Goal: Information Seeking & Learning: Learn about a topic

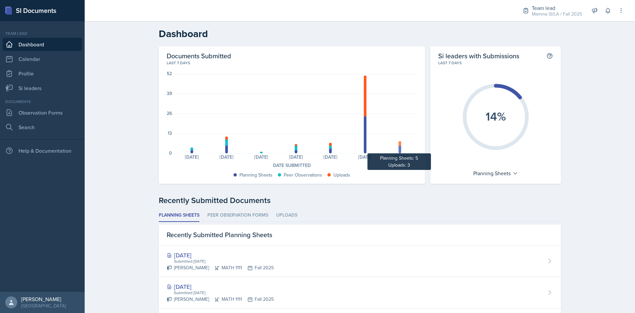
click at [399, 150] on div at bounding box center [400, 150] width 3 height 8
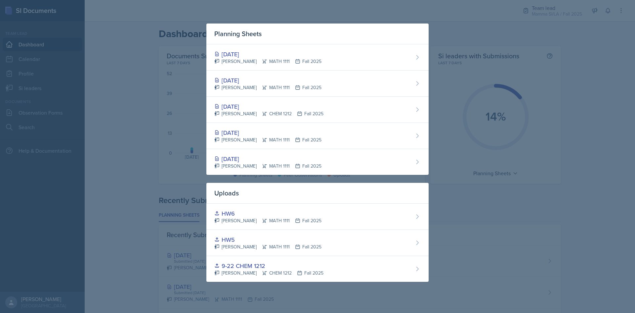
click at [501, 36] on div at bounding box center [317, 156] width 635 height 313
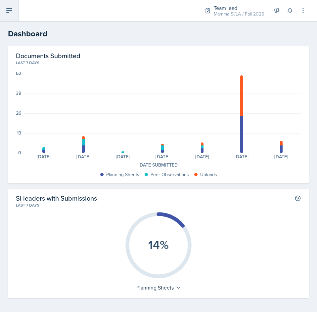
click at [12, 16] on button at bounding box center [9, 10] width 19 height 21
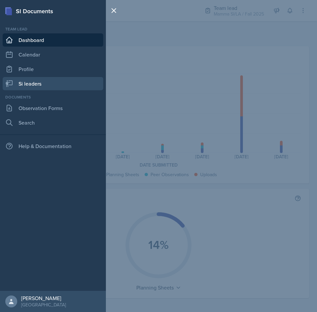
click at [54, 80] on link "Si leaders" at bounding box center [53, 83] width 101 height 13
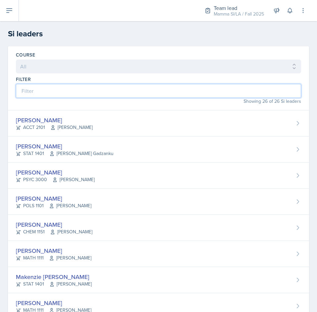
click at [63, 91] on input at bounding box center [158, 91] width 285 height 14
click at [95, 97] on input at bounding box center [158, 91] width 285 height 14
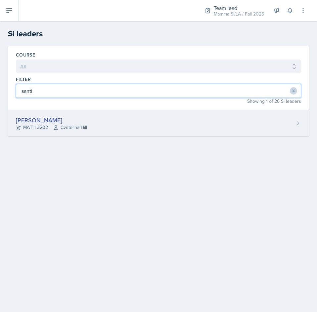
type input "santi"
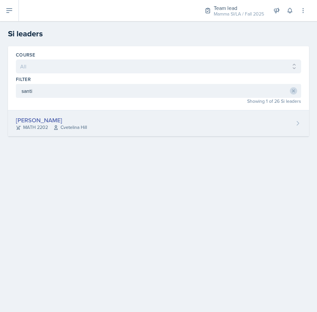
click at [109, 124] on div "[PERSON_NAME] MATH 2202 [GEOGRAPHIC_DATA]" at bounding box center [158, 123] width 301 height 26
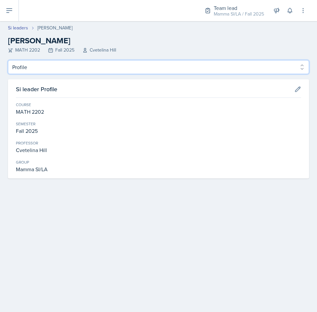
drag, startPoint x: 79, startPoint y: 68, endPoint x: 77, endPoint y: 73, distance: 5.2
click at [79, 68] on select "Profile Planning Sheets Observation Forms Uploads" at bounding box center [158, 67] width 301 height 14
select select "Planning Sheets"
click at [8, 60] on select "Profile Planning Sheets Observation Forms Uploads" at bounding box center [158, 67] width 301 height 14
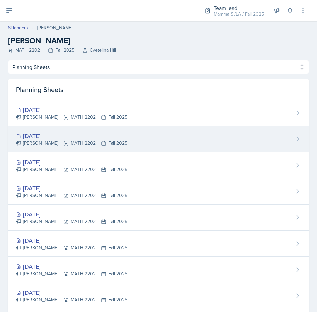
click at [82, 142] on div "[PERSON_NAME] MATH 2202 Fall 2025" at bounding box center [71, 143] width 111 height 7
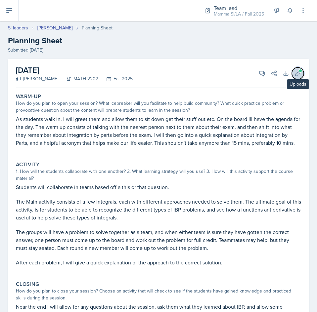
click at [295, 73] on icon at bounding box center [297, 73] width 7 height 7
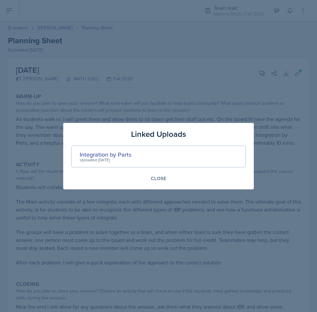
click at [294, 217] on div at bounding box center [158, 156] width 317 height 312
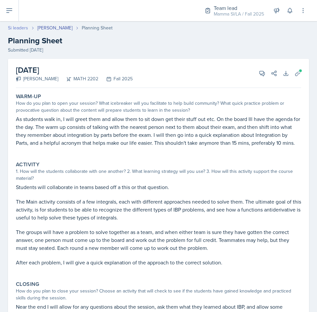
click at [19, 28] on link "Si leaders" at bounding box center [18, 27] width 20 height 7
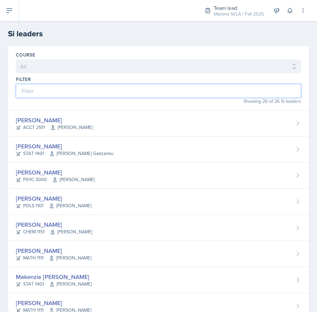
click at [49, 90] on input at bounding box center [158, 91] width 285 height 14
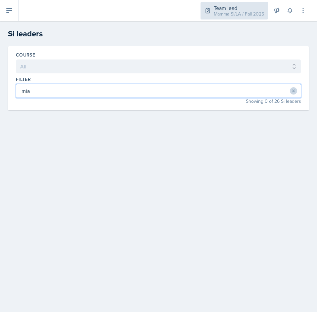
type input "mia"
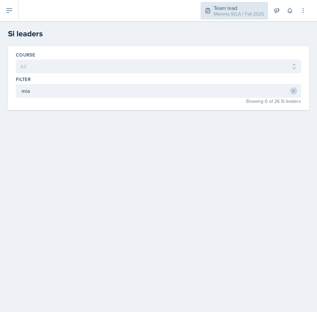
click at [209, 10] on icon at bounding box center [208, 10] width 4 height 5
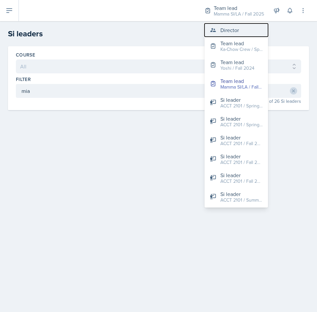
click at [227, 28] on div "Director" at bounding box center [229, 30] width 19 height 8
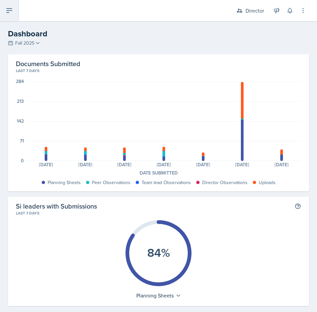
click at [12, 10] on icon at bounding box center [9, 11] width 8 height 8
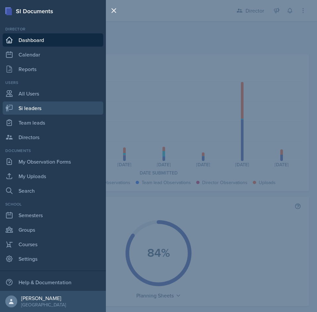
click at [48, 108] on link "Si leaders" at bounding box center [53, 108] width 101 height 13
select select "2bed604d-1099-4043-b1bc-2365e8740244"
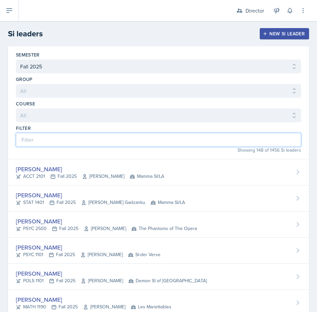
click at [152, 142] on input at bounding box center [158, 140] width 285 height 14
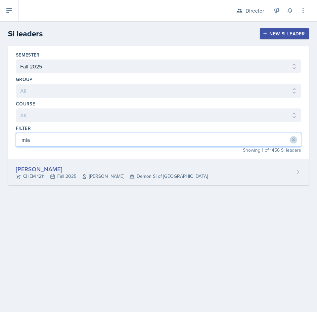
type input "mia"
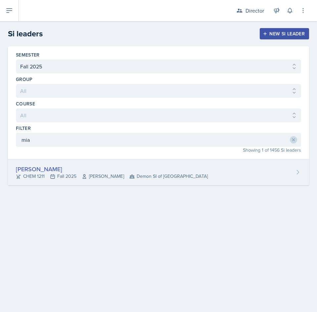
click at [190, 172] on div "[PERSON_NAME]" at bounding box center [112, 169] width 192 height 9
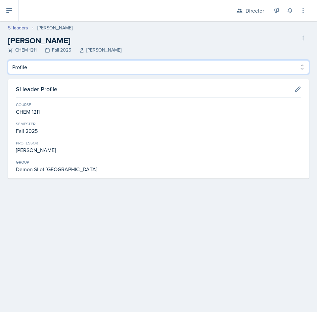
click at [279, 68] on select "Profile Planning Sheets Observation Forms Uploads" at bounding box center [158, 67] width 301 height 14
select select "Planning Sheets"
click at [8, 60] on select "Profile Planning Sheets Observation Forms Uploads" at bounding box center [158, 67] width 301 height 14
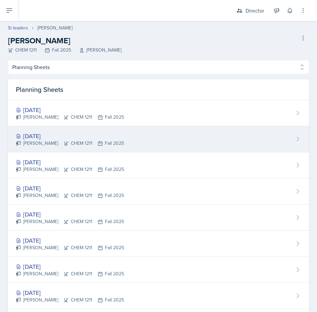
click at [116, 130] on div "[DATE] [PERSON_NAME] CHEM 1211 Fall 2025" at bounding box center [158, 139] width 301 height 26
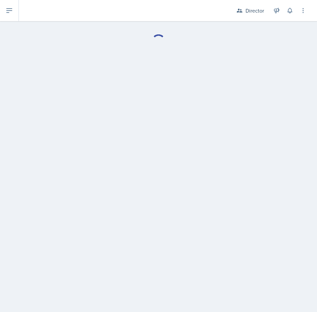
select select "Planning Sheets"
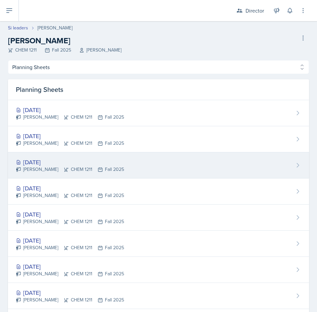
click at [81, 162] on div "[DATE]" at bounding box center [70, 162] width 108 height 9
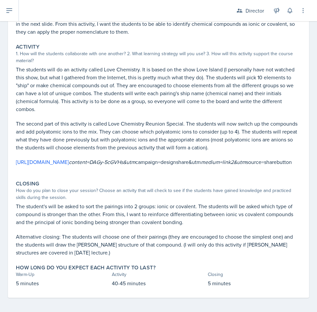
scroll to position [129, 0]
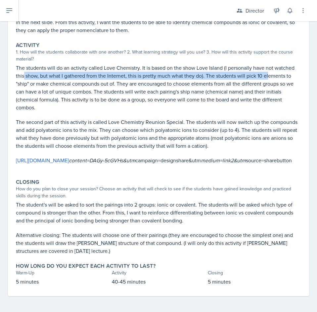
drag, startPoint x: 23, startPoint y: 70, endPoint x: 268, endPoint y: 70, distance: 244.8
click at [268, 70] on p "The students will do an activity called Love Chemistry. It is based on the show…" at bounding box center [158, 88] width 285 height 48
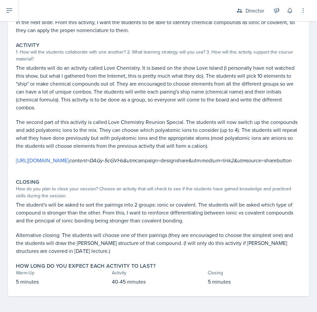
click at [166, 94] on p "The students will do an activity called Love Chemistry. It is based on the show…" at bounding box center [158, 88] width 285 height 48
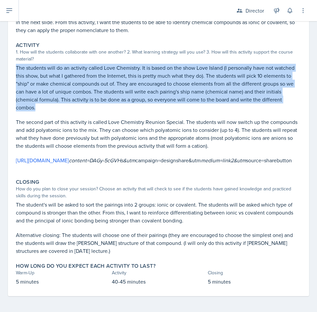
drag, startPoint x: 44, startPoint y: 98, endPoint x: 14, endPoint y: 60, distance: 48.5
click at [14, 60] on div "Activity 1. How will the students collaborate with one another? 2. What learnin…" at bounding box center [158, 106] width 290 height 134
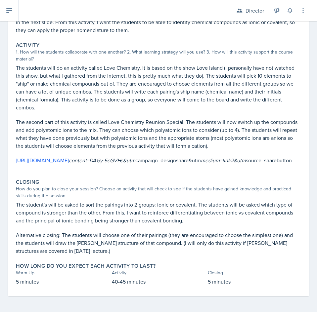
scroll to position [0, 0]
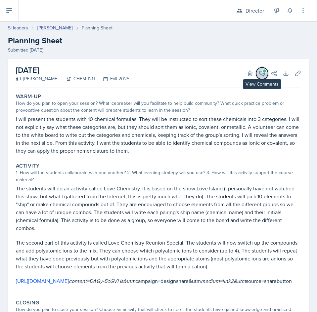
click at [263, 71] on span at bounding box center [264, 70] width 3 height 3
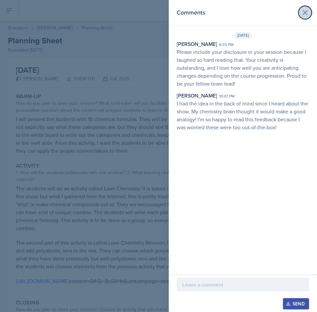
click at [307, 12] on icon at bounding box center [305, 13] width 8 height 8
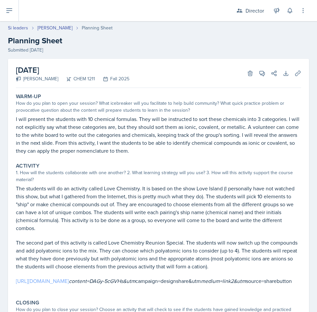
click at [69, 280] on link "[URL][DOMAIN_NAME]" at bounding box center [42, 281] width 53 height 7
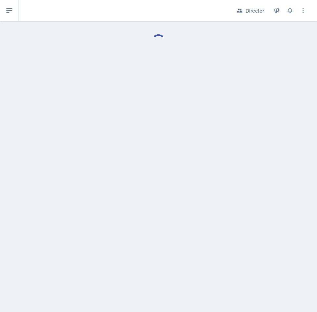
select select "Planning Sheets"
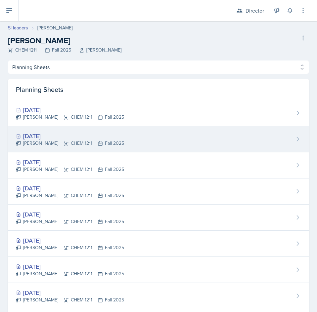
click at [147, 135] on div "[DATE] [PERSON_NAME] CHEM 1211 Fall 2025" at bounding box center [158, 139] width 301 height 26
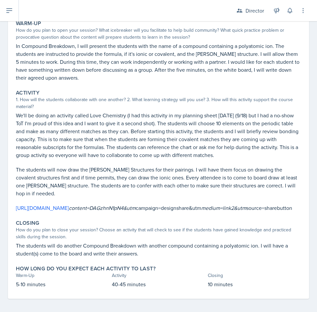
scroll to position [84, 0]
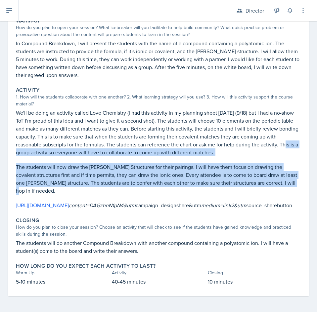
drag, startPoint x: 26, startPoint y: 144, endPoint x: 106, endPoint y: 184, distance: 89.5
click at [106, 184] on div "We'll be doing an activity called Love Chemistry (I had this activity in my pla…" at bounding box center [158, 159] width 285 height 101
click at [106, 184] on p "The students will now draw the [PERSON_NAME] Structures for their pairings. I w…" at bounding box center [158, 179] width 285 height 32
drag, startPoint x: 34, startPoint y: 146, endPoint x: 46, endPoint y: 184, distance: 40.3
click at [46, 184] on div "We'll be doing an activity called Love Chemistry (I had this activity in my pla…" at bounding box center [158, 159] width 285 height 101
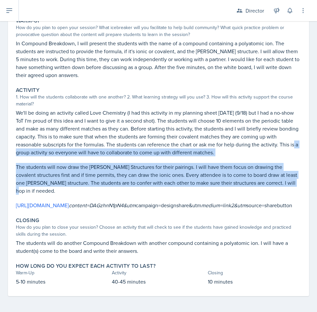
click at [46, 184] on p "The students will now draw the [PERSON_NAME] Structures for their pairings. I w…" at bounding box center [158, 179] width 285 height 32
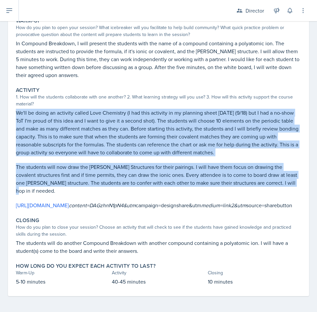
drag, startPoint x: 45, startPoint y: 182, endPoint x: 17, endPoint y: 107, distance: 79.7
click at [17, 109] on div "We'll be doing an activity called Love Chemistry (I had this activity in my pla…" at bounding box center [158, 159] width 285 height 101
click at [17, 109] on p "We'll be doing an activity called Love Chemistry (I had this activity in my pla…" at bounding box center [158, 133] width 285 height 48
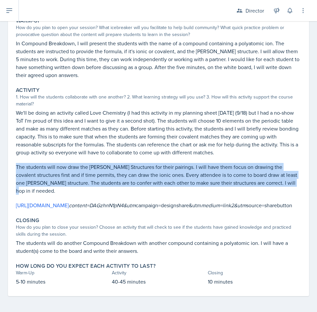
drag, startPoint x: 15, startPoint y: 156, endPoint x: 53, endPoint y: 182, distance: 46.3
click at [53, 182] on div "Activity 1. How will the students collaborate with one another? 2. What learnin…" at bounding box center [158, 148] width 290 height 128
click at [53, 182] on p "The students will now draw the [PERSON_NAME] Structures for their pairings. I w…" at bounding box center [158, 179] width 285 height 32
drag, startPoint x: 14, startPoint y: 159, endPoint x: 48, endPoint y: 185, distance: 42.3
click at [48, 185] on div "Activity 1. How will the students collaborate with one another? 2. What learnin…" at bounding box center [158, 148] width 290 height 128
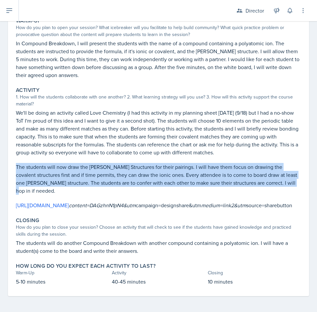
click at [48, 185] on p "The students will now draw the [PERSON_NAME] Structures for their pairings. I w…" at bounding box center [158, 179] width 285 height 32
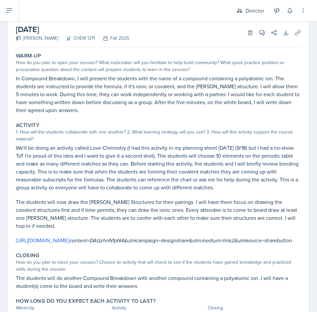
scroll to position [0, 0]
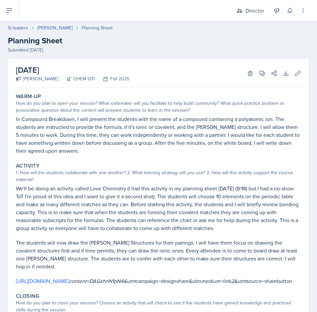
select select "Planning Sheets"
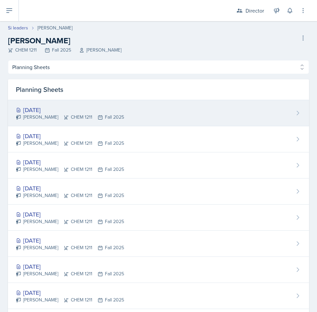
click at [135, 113] on div "[DATE] [PERSON_NAME] CHEM 1211 Fall 2025" at bounding box center [158, 113] width 301 height 26
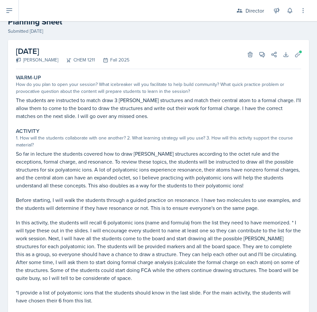
scroll to position [52, 0]
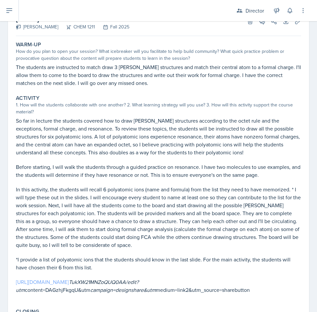
click at [69, 285] on link "[URL][DOMAIN_NAME]" at bounding box center [42, 282] width 53 height 7
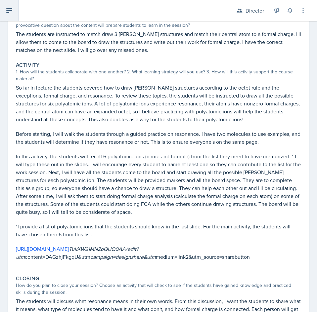
click at [11, 9] on icon at bounding box center [9, 11] width 8 height 8
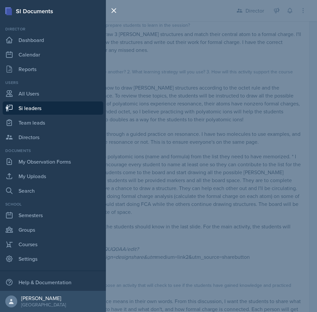
drag, startPoint x: 46, startPoint y: 111, endPoint x: 119, endPoint y: 105, distance: 73.4
click at [46, 111] on link "Si leaders" at bounding box center [53, 108] width 101 height 13
select select "2bed604d-1099-4043-b1bc-2365e8740244"
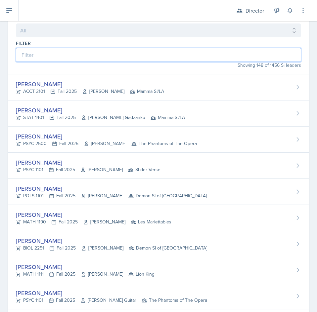
click at [114, 57] on input at bounding box center [158, 55] width 285 height 14
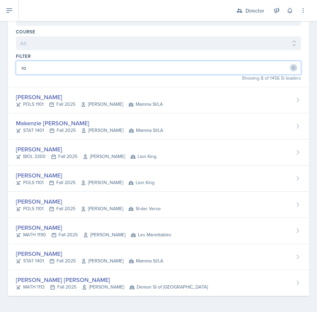
scroll to position [72, 0]
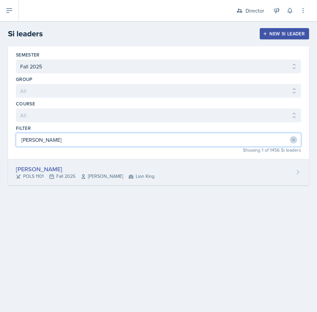
type input "[PERSON_NAME]"
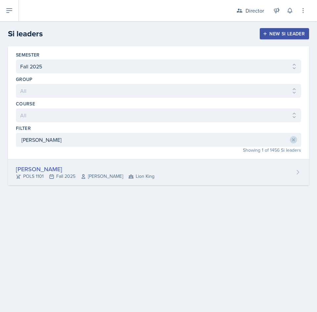
click at [137, 171] on div "[PERSON_NAME]" at bounding box center [85, 169] width 139 height 9
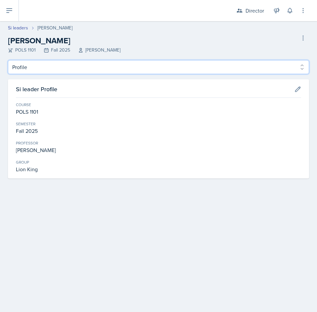
click at [105, 67] on select "Profile Planning Sheets Observation Forms Uploads" at bounding box center [158, 67] width 301 height 14
click at [8, 60] on select "Profile Planning Sheets Observation Forms Uploads" at bounding box center [158, 67] width 301 height 14
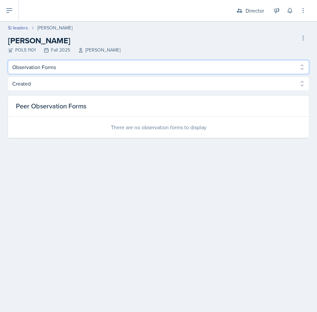
click at [84, 63] on select "Profile Planning Sheets Observation Forms Uploads" at bounding box center [158, 67] width 301 height 14
select select "Planning Sheets"
click at [8, 60] on select "Profile Planning Sheets Observation Forms Uploads" at bounding box center [158, 67] width 301 height 14
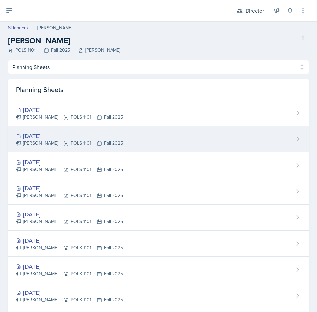
click at [150, 141] on div "[DATE] [PERSON_NAME] POLS 1101 Fall 2025" at bounding box center [158, 139] width 301 height 26
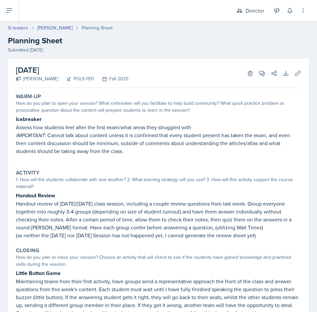
select select "Planning Sheets"
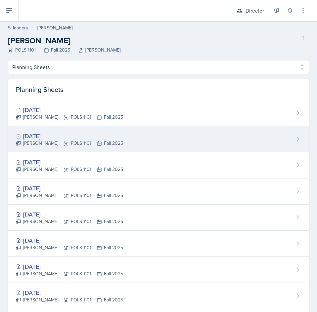
click at [83, 138] on div "[DATE]" at bounding box center [69, 136] width 107 height 9
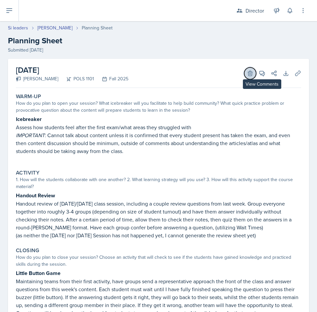
click at [250, 72] on button "Delete" at bounding box center [250, 73] width 12 height 12
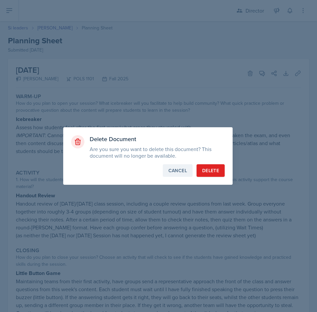
click at [179, 170] on div "Cancel" at bounding box center [177, 170] width 19 height 7
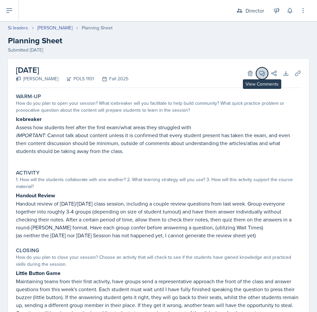
click at [260, 75] on icon at bounding box center [262, 73] width 5 height 5
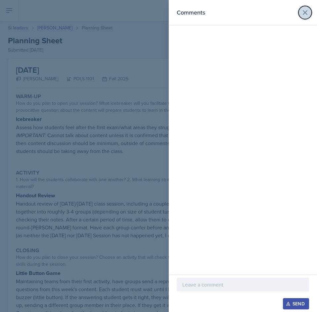
click at [307, 12] on icon at bounding box center [305, 13] width 8 height 8
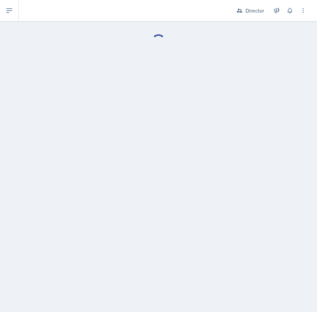
select select "Planning Sheets"
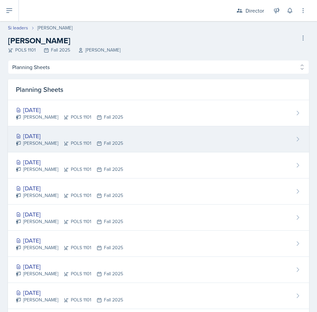
click at [119, 135] on div "[DATE] [PERSON_NAME] POLS 1101 Fall 2025" at bounding box center [158, 139] width 301 height 26
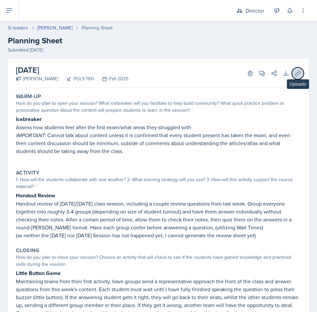
click at [295, 74] on icon at bounding box center [297, 73] width 5 height 5
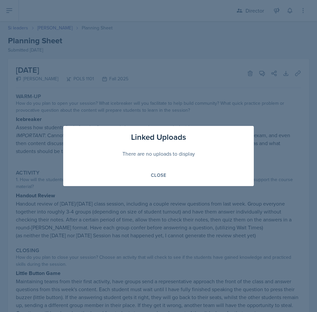
click at [229, 224] on div at bounding box center [158, 156] width 317 height 312
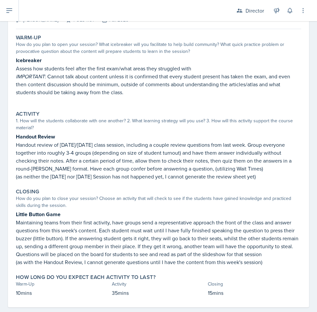
scroll to position [70, 0]
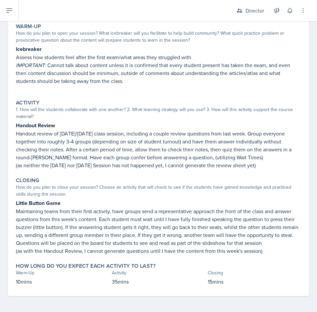
drag, startPoint x: 115, startPoint y: 164, endPoint x: 294, endPoint y: 165, distance: 178.3
click at [294, 165] on p "(as neither the [DATE] nor [DATE] Session has not happened yet, I cannot genera…" at bounding box center [158, 165] width 285 height 8
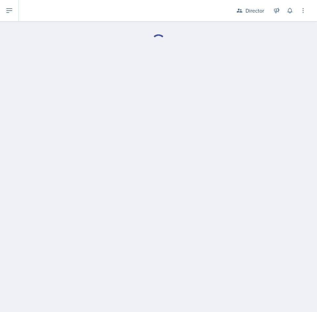
select select "Planning Sheets"
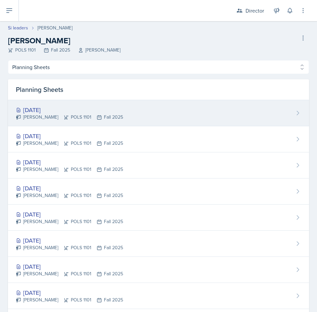
click at [105, 110] on div "[DATE]" at bounding box center [69, 110] width 107 height 9
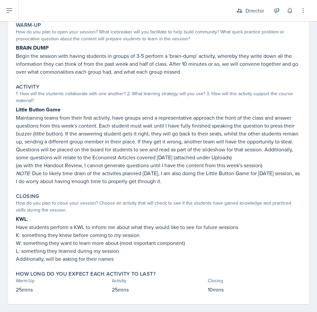
scroll to position [79, 0]
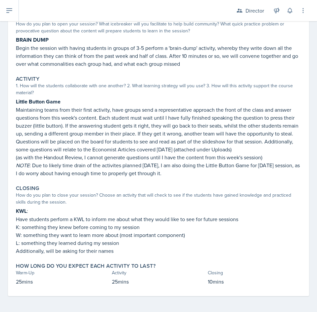
drag, startPoint x: 218, startPoint y: 172, endPoint x: 5, endPoint y: 108, distance: 223.1
click at [5, 108] on div "[DATE] [PERSON_NAME] POLS 1101 Fall 2025 Delete View Comments Comments Send Sha…" at bounding box center [158, 145] width 317 height 333
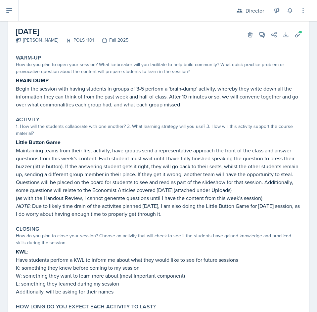
scroll to position [0, 0]
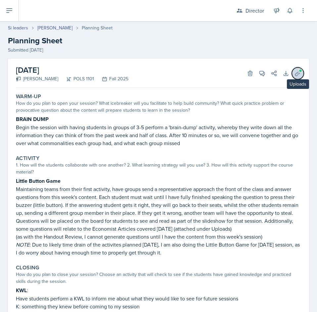
click at [294, 73] on icon at bounding box center [297, 73] width 7 height 7
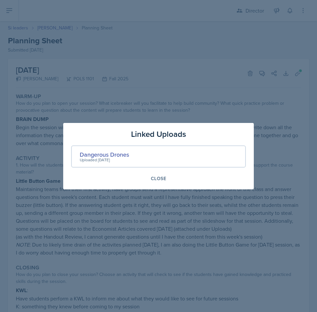
click at [285, 187] on div at bounding box center [158, 156] width 317 height 312
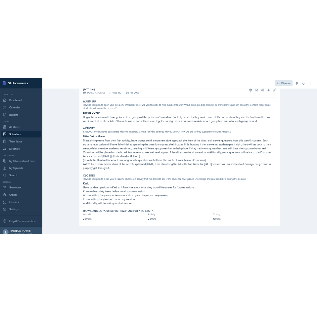
scroll to position [49, 0]
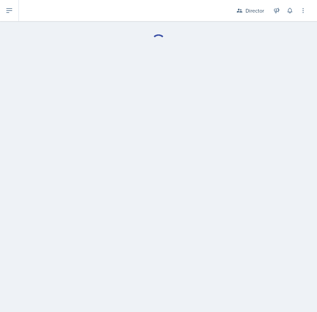
select select "Planning Sheets"
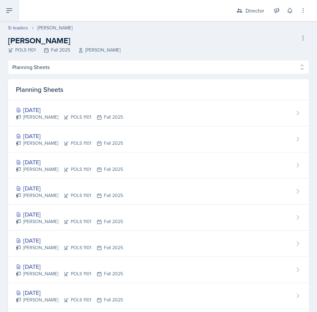
click at [12, 11] on icon at bounding box center [9, 11] width 5 height 4
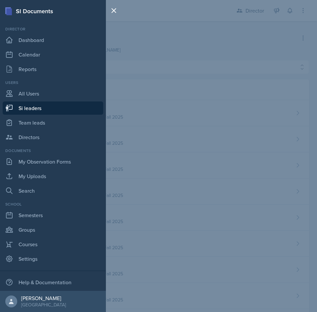
click at [32, 105] on link "Si leaders" at bounding box center [53, 108] width 101 height 13
select select "2bed604d-1099-4043-b1bc-2365e8740244"
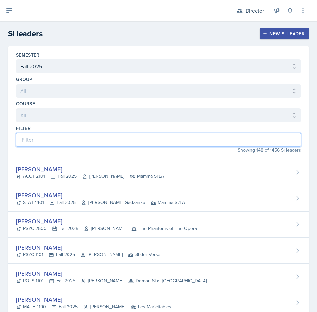
click at [97, 139] on input at bounding box center [158, 140] width 285 height 14
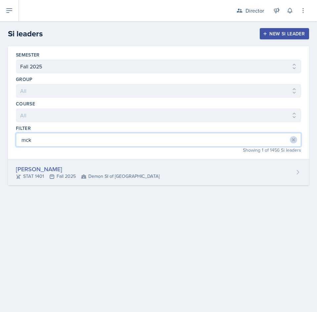
type input "mck"
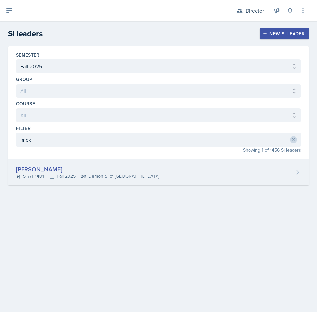
click at [123, 167] on div "[PERSON_NAME]" at bounding box center [88, 169] width 144 height 9
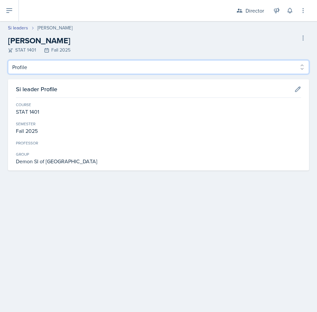
click at [105, 67] on select "Profile Planning Sheets Observation Forms Uploads" at bounding box center [158, 67] width 301 height 14
select select "Planning Sheets"
click at [8, 60] on select "Profile Planning Sheets Observation Forms Uploads" at bounding box center [158, 67] width 301 height 14
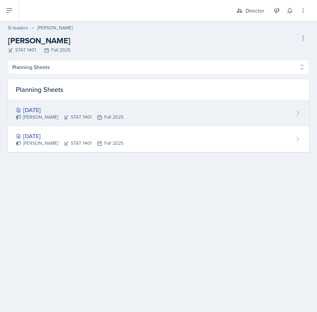
click at [86, 113] on div "[DATE]" at bounding box center [70, 110] width 108 height 9
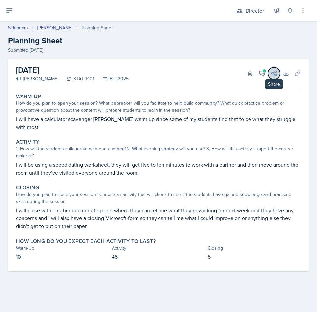
click at [269, 73] on button "Share" at bounding box center [274, 73] width 12 height 12
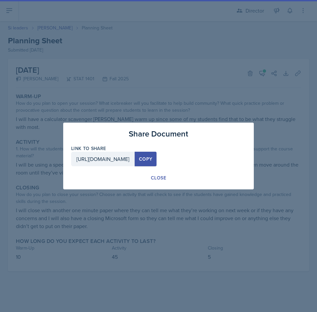
click at [227, 93] on div at bounding box center [158, 156] width 317 height 312
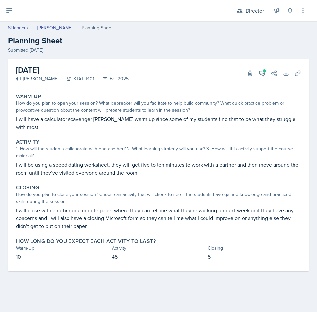
click at [256, 70] on div "View Comments Comments [DATE] [PERSON_NAME] 10:24 pm I was not able to make the…" at bounding box center [265, 73] width 24 height 7
click at [261, 70] on icon at bounding box center [262, 73] width 7 height 7
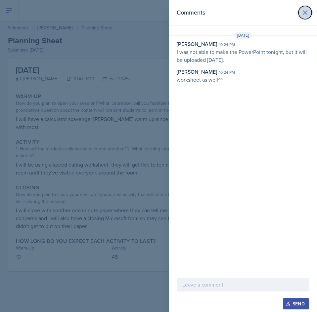
click at [305, 11] on icon at bounding box center [305, 13] width 8 height 8
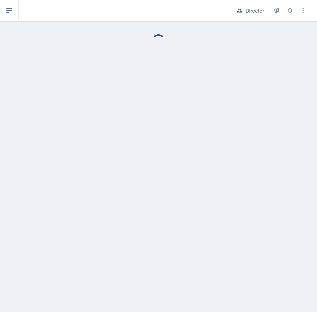
select select "Planning Sheets"
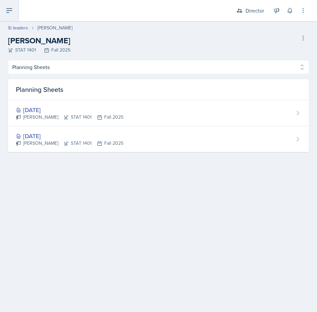
click at [12, 14] on icon at bounding box center [9, 11] width 8 height 8
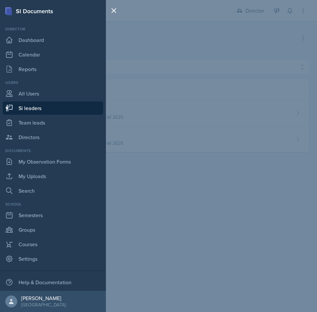
drag, startPoint x: 59, startPoint y: 109, endPoint x: 163, endPoint y: 51, distance: 119.0
click at [59, 109] on link "Si leaders" at bounding box center [53, 108] width 101 height 13
select select "2bed604d-1099-4043-b1bc-2365e8740244"
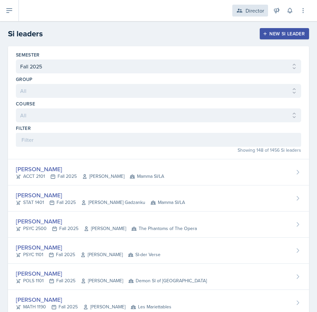
click at [250, 12] on div "Director" at bounding box center [254, 11] width 19 height 8
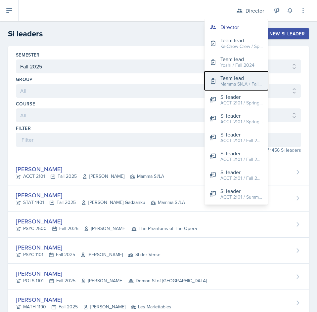
click at [240, 81] on div "Mamma SI/LA / Fall 2025" at bounding box center [241, 84] width 42 height 7
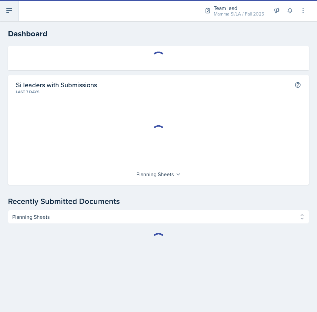
click at [7, 9] on icon at bounding box center [9, 11] width 8 height 8
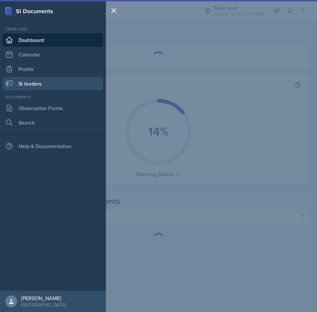
click at [64, 83] on link "Si leaders" at bounding box center [53, 83] width 101 height 13
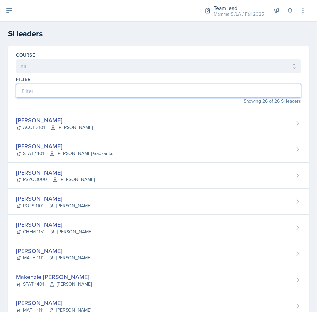
click at [156, 93] on input at bounding box center [158, 91] width 285 height 14
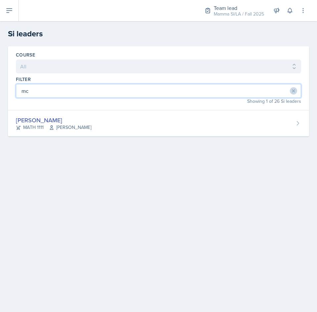
type input "m"
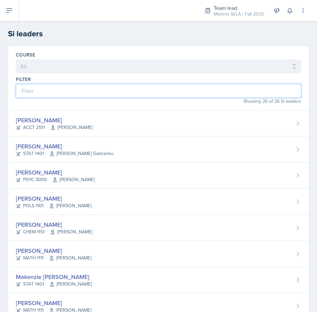
click at [56, 94] on input at bounding box center [158, 91] width 285 height 14
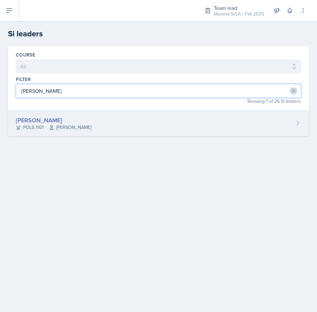
type input "[PERSON_NAME]"
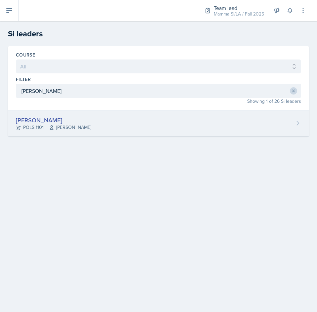
click at [115, 129] on div "[PERSON_NAME] POLS 1101 Semline [PERSON_NAME]" at bounding box center [158, 123] width 301 height 26
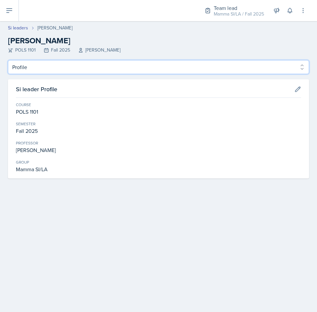
click at [66, 72] on select "Profile Planning Sheets Observation Forms Uploads" at bounding box center [158, 67] width 301 height 14
select select "Planning Sheets"
click at [8, 60] on select "Profile Planning Sheets Observation Forms Uploads" at bounding box center [158, 67] width 301 height 14
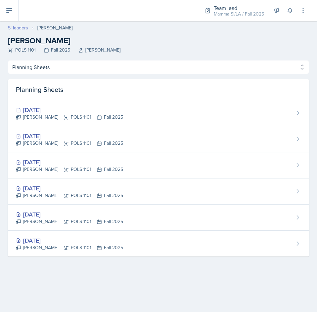
click at [22, 24] on header "Si leaders [PERSON_NAME] [PERSON_NAME] POLS 1101 Fall 2025 Semline [PERSON_NAME]" at bounding box center [158, 40] width 317 height 39
click at [21, 27] on link "Si leaders" at bounding box center [18, 27] width 20 height 7
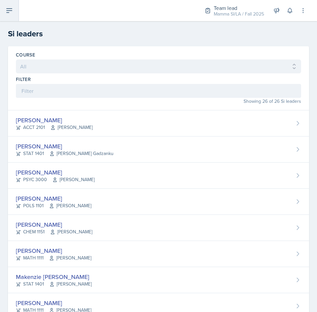
click at [11, 15] on button at bounding box center [9, 10] width 19 height 21
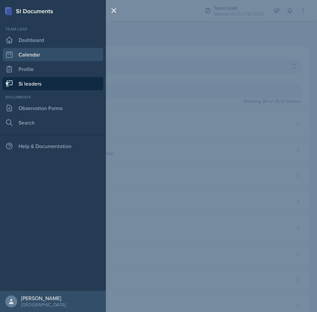
click at [46, 52] on link "Calendar" at bounding box center [53, 54] width 101 height 13
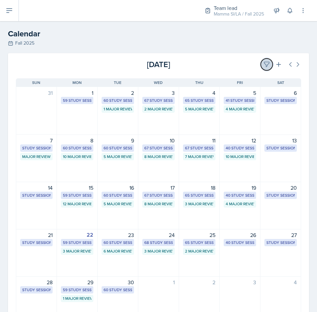
click at [264, 62] on icon at bounding box center [266, 64] width 5 height 5
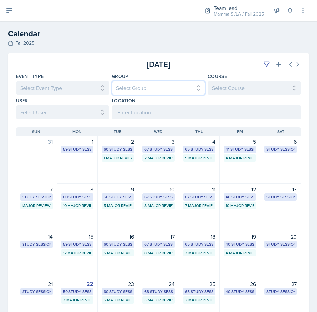
click at [163, 85] on select "Select Group All Demon SI of [GEOGRAPHIC_DATA] Les Mariettables Lion King Mamma…" at bounding box center [158, 88] width 93 height 14
select select "9642c9bf-76f9-4442-a3b4-36d015a1a667"
click at [112, 81] on select "Select Group All Demon SI of [GEOGRAPHIC_DATA] Les Mariettables Lion King Mamma…" at bounding box center [158, 88] width 93 height 14
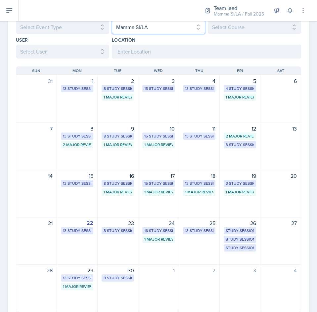
scroll to position [85, 0]
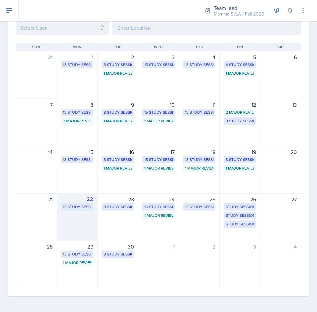
click at [79, 214] on div "22 13 Study Sessions" at bounding box center [77, 218] width 41 height 48
click at [79, 217] on td "[PERSON_NAME] ACCT 2101 Mamma SI/LA" at bounding box center [107, 228] width 71 height 23
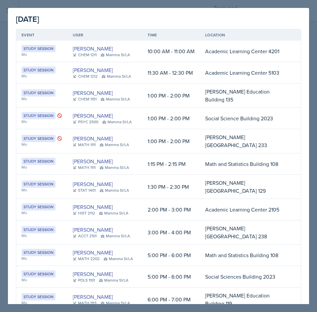
click at [132, 175] on td "[PERSON_NAME] STAT 1401 Mamma SI/LA" at bounding box center [104, 187] width 75 height 24
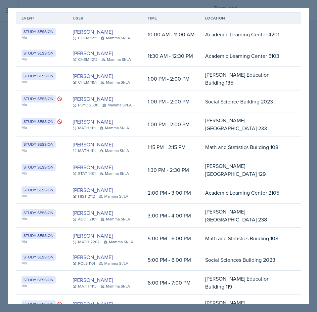
scroll to position [0, 0]
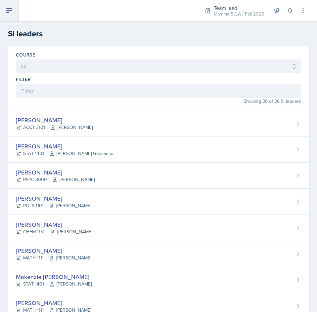
click at [12, 10] on icon at bounding box center [9, 11] width 8 height 8
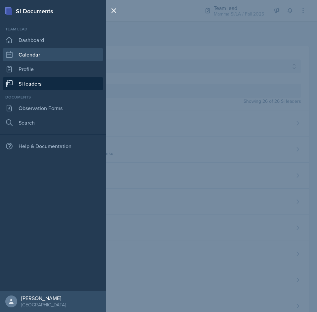
click at [37, 52] on link "Calendar" at bounding box center [53, 54] width 101 height 13
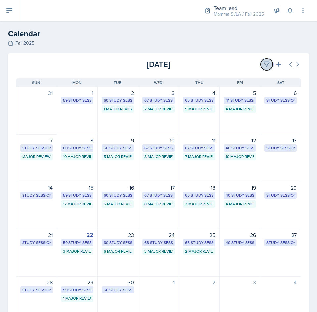
click at [263, 62] on icon at bounding box center [266, 64] width 7 height 7
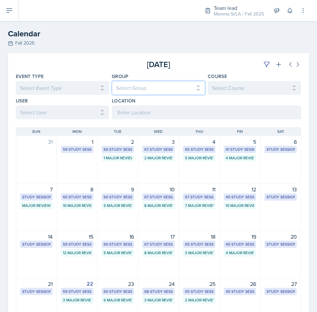
click at [184, 88] on select "Select Group All Demon SI of [GEOGRAPHIC_DATA] Les Mariettables Lion King Mamma…" at bounding box center [158, 88] width 93 height 14
select select "9642c9bf-76f9-4442-a3b4-36d015a1a667"
click at [112, 81] on select "Select Group All Demon SI of [GEOGRAPHIC_DATA] Les Mariettables Lion King Mamma…" at bounding box center [158, 88] width 93 height 14
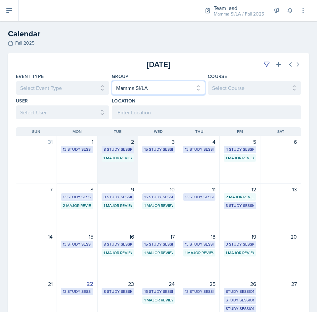
scroll to position [85, 0]
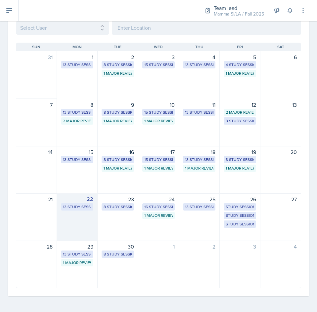
click at [76, 219] on div "22 13 Study Sessions" at bounding box center [77, 218] width 41 height 48
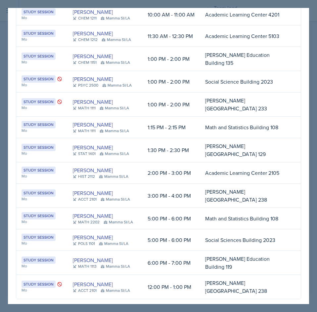
scroll to position [38, 0]
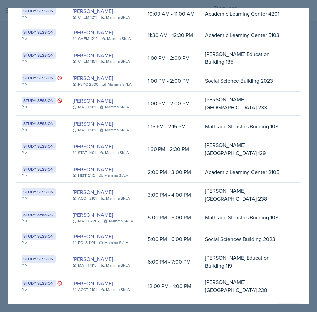
click at [287, 301] on button "Close" at bounding box center [289, 309] width 24 height 11
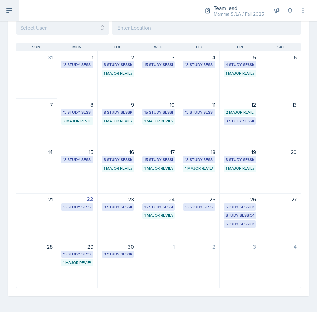
click at [5, 3] on button at bounding box center [9, 10] width 19 height 21
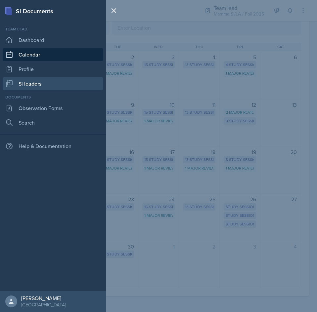
click at [39, 81] on link "Si leaders" at bounding box center [53, 83] width 101 height 13
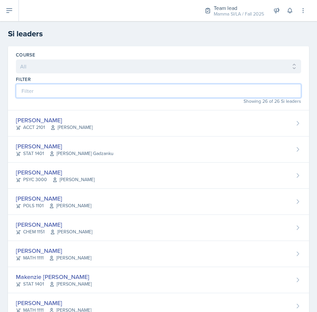
click at [104, 89] on input at bounding box center [158, 91] width 285 height 14
click at [175, 94] on input at bounding box center [158, 91] width 285 height 14
click at [115, 95] on input at bounding box center [158, 91] width 285 height 14
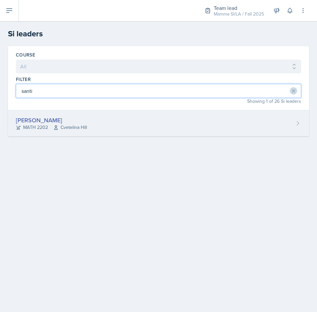
type input "santi"
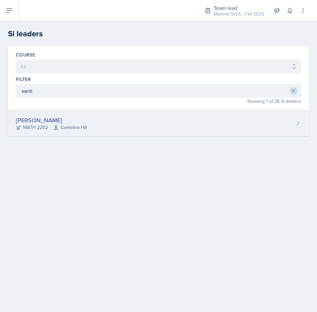
click at [144, 128] on div "[PERSON_NAME] MATH 2202 [GEOGRAPHIC_DATA]" at bounding box center [158, 123] width 301 height 26
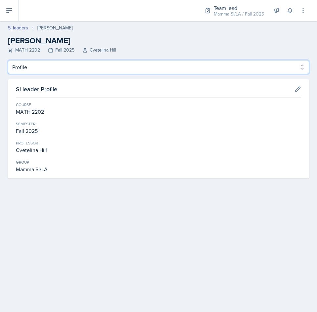
click at [50, 70] on select "Profile Planning Sheets Observation Forms Uploads" at bounding box center [158, 67] width 301 height 14
select select "Planning Sheets"
click at [8, 60] on select "Profile Planning Sheets Observation Forms Uploads" at bounding box center [158, 67] width 301 height 14
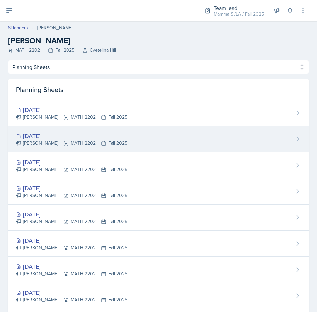
click at [94, 139] on div "[DATE]" at bounding box center [71, 136] width 111 height 9
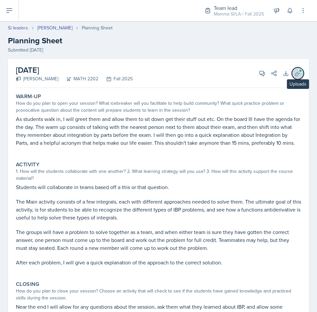
click at [295, 75] on icon at bounding box center [297, 73] width 7 height 7
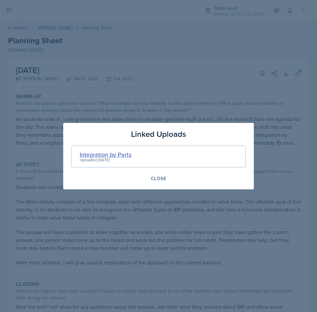
click at [118, 154] on div "Integration by Parts" at bounding box center [106, 154] width 52 height 9
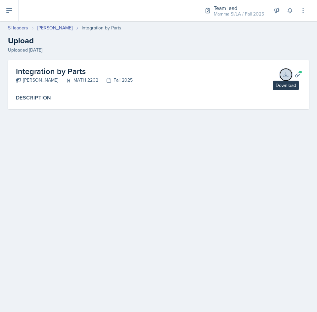
click at [289, 75] on icon at bounding box center [285, 74] width 7 height 7
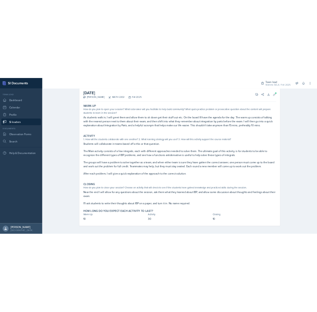
scroll to position [40, 0]
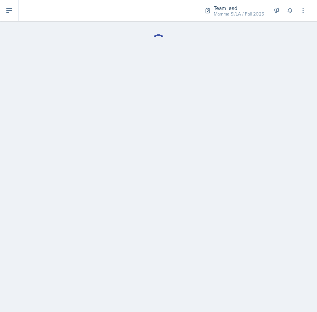
select select "Planning Sheets"
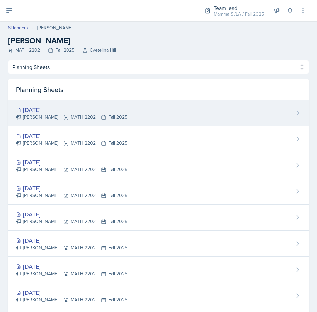
click at [79, 117] on div "[PERSON_NAME] MATH 2202 Fall 2025" at bounding box center [71, 117] width 111 height 7
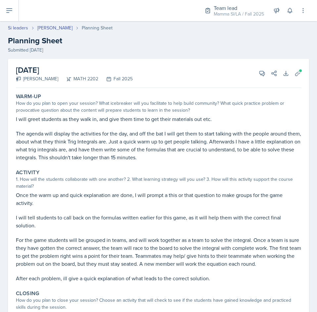
select select "Planning Sheets"
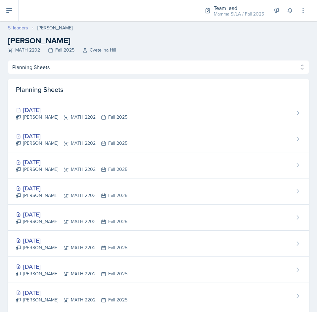
click at [17, 26] on link "Si leaders" at bounding box center [18, 27] width 20 height 7
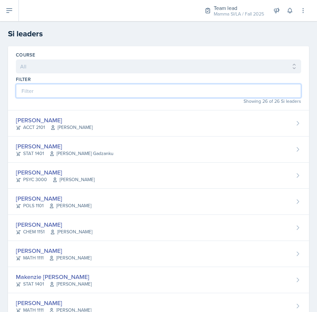
click at [80, 92] on input at bounding box center [158, 91] width 285 height 14
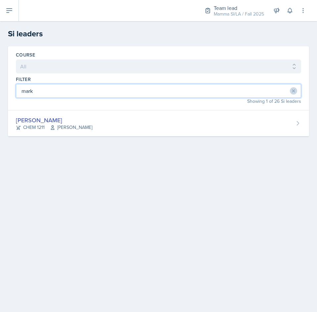
type input "mark"
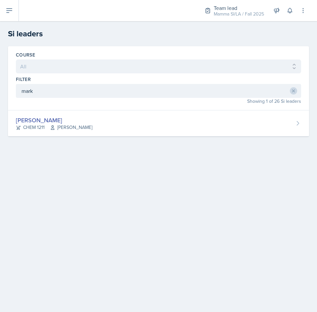
click at [100, 141] on div "Course All ACCT 2101 ACCT 2102 ACCT 4050 ANTH 1102 ANTH 3301 ARCH 1000 ARCH 100…" at bounding box center [158, 99] width 317 height 106
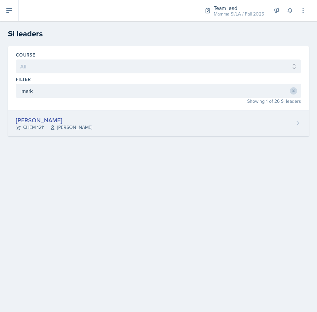
click at [101, 127] on div "[PERSON_NAME] CHEM 1211 [PERSON_NAME]" at bounding box center [158, 123] width 301 height 26
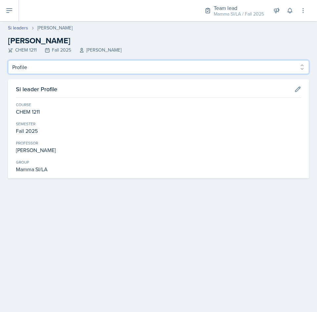
drag, startPoint x: 49, startPoint y: 61, endPoint x: 46, endPoint y: 67, distance: 6.4
click at [49, 61] on select "Profile Planning Sheets Observation Forms Uploads" at bounding box center [158, 67] width 301 height 14
select select "Planning Sheets"
click at [8, 60] on select "Profile Planning Sheets Observation Forms Uploads" at bounding box center [158, 67] width 301 height 14
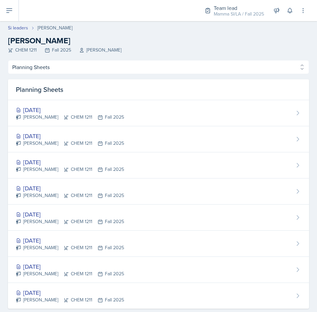
click at [265, 39] on h2 "[PERSON_NAME]" at bounding box center [158, 41] width 301 height 12
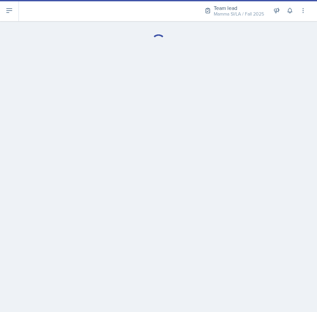
select select "Planning Sheets"
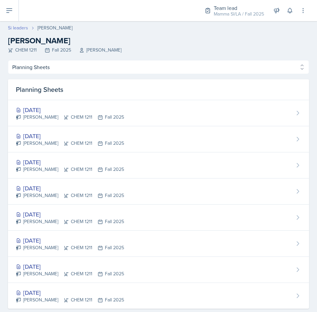
click at [18, 28] on link "Si leaders" at bounding box center [18, 27] width 20 height 7
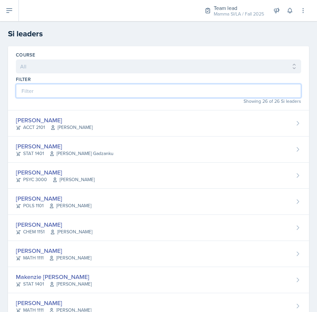
click at [85, 88] on input at bounding box center [158, 91] width 285 height 14
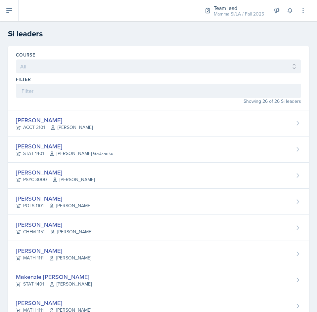
click at [75, 98] on div "Showing 26 of 26 Si leaders" at bounding box center [158, 101] width 285 height 7
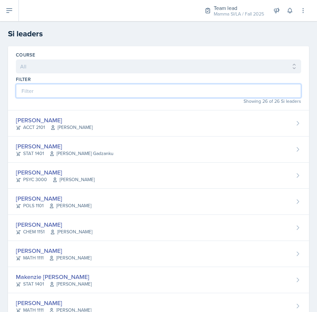
click at [125, 85] on input at bounding box center [158, 91] width 285 height 14
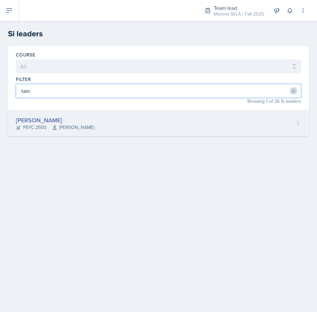
type input "tam"
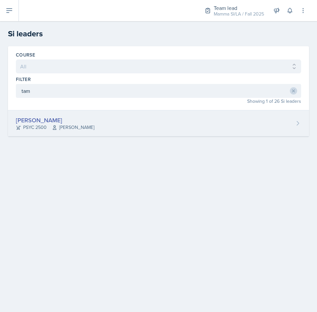
click at [110, 128] on div "Tamiya Pilgrim PSYC 2500 Meghan Bankhead" at bounding box center [158, 123] width 301 height 26
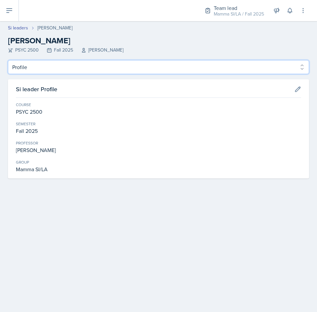
click at [63, 68] on select "Profile Planning Sheets Observation Forms Uploads" at bounding box center [158, 67] width 301 height 14
select select "Planning Sheets"
click at [8, 60] on select "Profile Planning Sheets Observation Forms Uploads" at bounding box center [158, 67] width 301 height 14
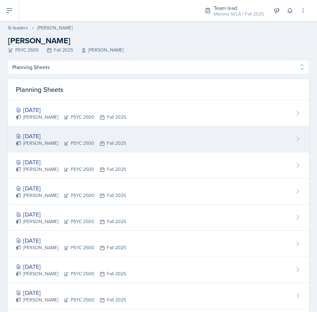
click at [145, 142] on div "Sep 22nd, 2025 Tamiya Pilgrim PSYC 2500 Fall 2025" at bounding box center [158, 139] width 301 height 26
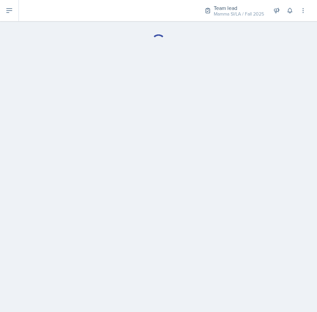
select select "Planning Sheets"
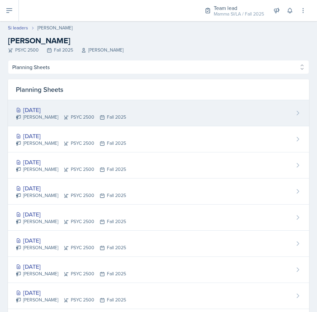
click at [98, 114] on div "Tamiya Pilgrim PSYC 2500 Fall 2025" at bounding box center [71, 117] width 110 height 7
